Goal: Entertainment & Leisure: Consume media (video, audio)

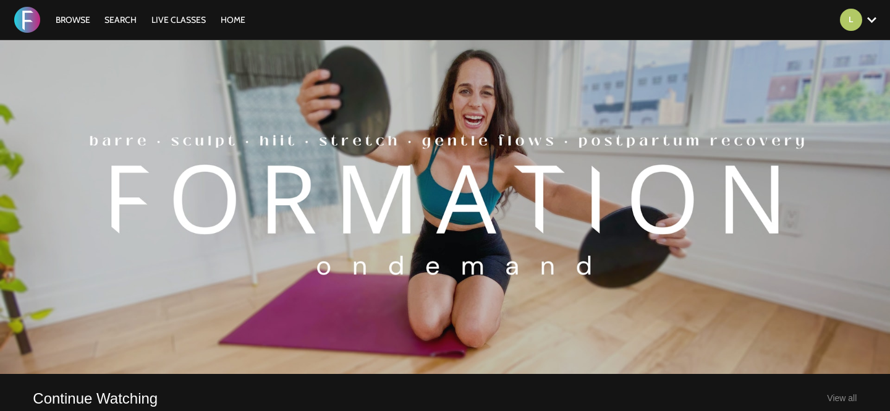
scroll to position [693, 0]
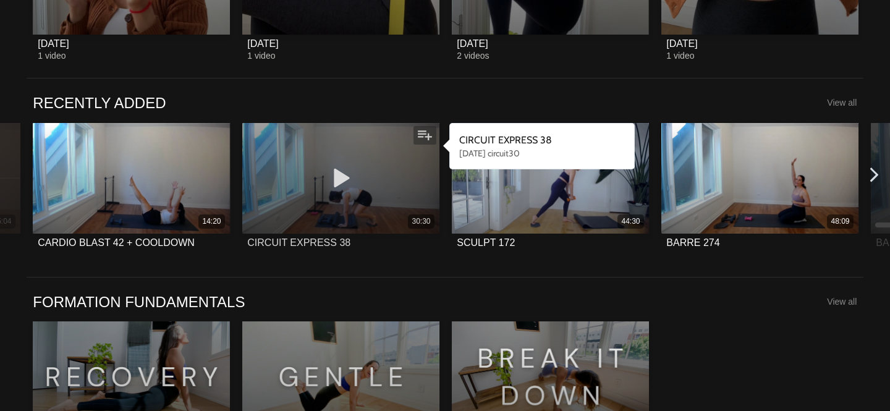
click at [285, 145] on div "30:30" at bounding box center [340, 178] width 197 height 111
